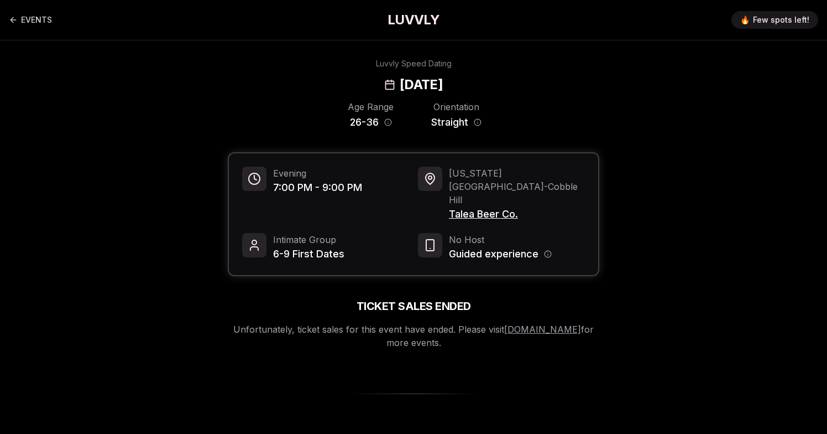
drag, startPoint x: 375, startPoint y: 83, endPoint x: 448, endPoint y: 83, distance: 73.0
click at [438, 83] on h2 "[DATE]" at bounding box center [421, 85] width 43 height 18
click at [443, 83] on h2 "[DATE]" at bounding box center [421, 85] width 43 height 18
drag, startPoint x: 478, startPoint y: 81, endPoint x: 391, endPoint y: 76, distance: 87.0
click at [400, 76] on h2 "[DATE]" at bounding box center [421, 85] width 43 height 18
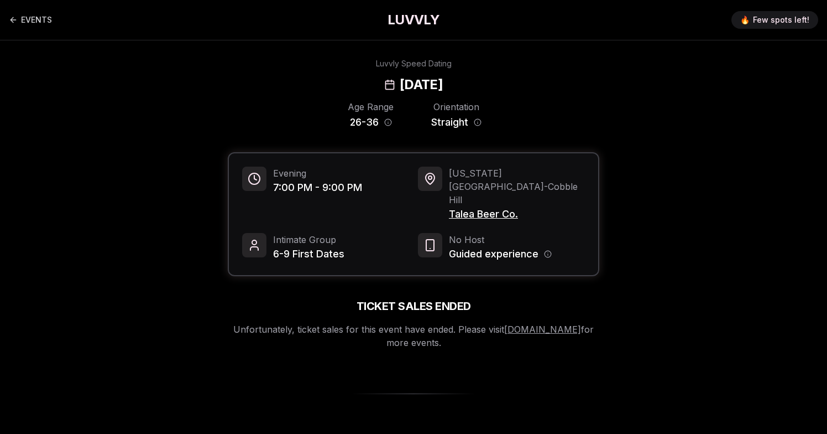
click at [400, 76] on h2 "[DATE]" at bounding box center [421, 85] width 43 height 18
drag, startPoint x: 399, startPoint y: 69, endPoint x: 435, endPoint y: 86, distance: 39.6
click at [431, 83] on div "Luvvly Speed Dating [DATE]" at bounding box center [413, 75] width 756 height 35
click at [435, 86] on h2 "[DATE]" at bounding box center [421, 85] width 43 height 18
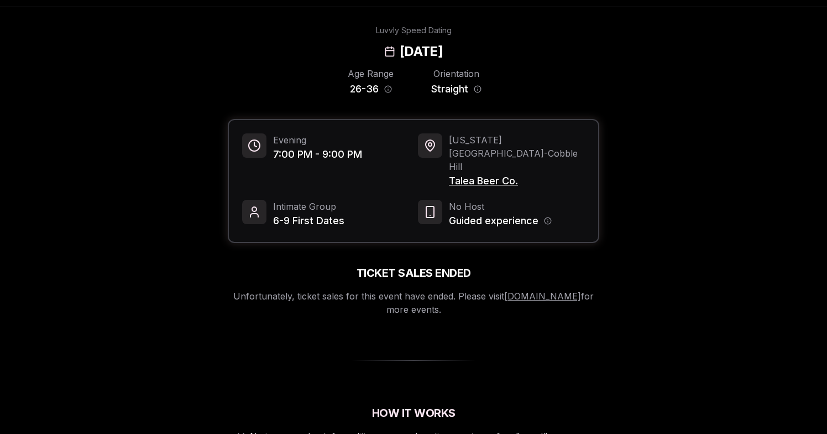
scroll to position [34, 0]
